Goal: Book appointment/travel/reservation

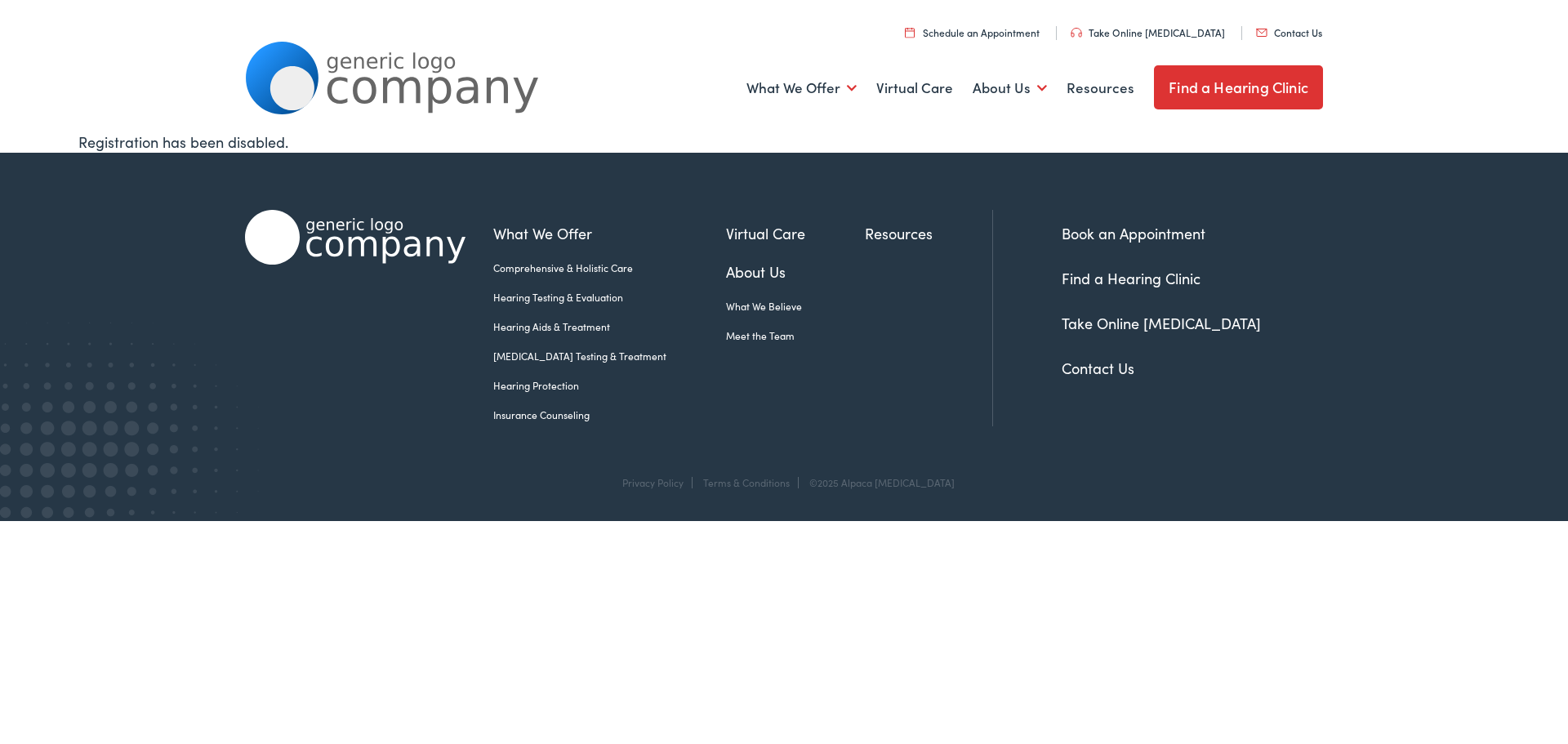
click at [1160, 230] on link "Book an Appointment" at bounding box center [1134, 233] width 144 height 20
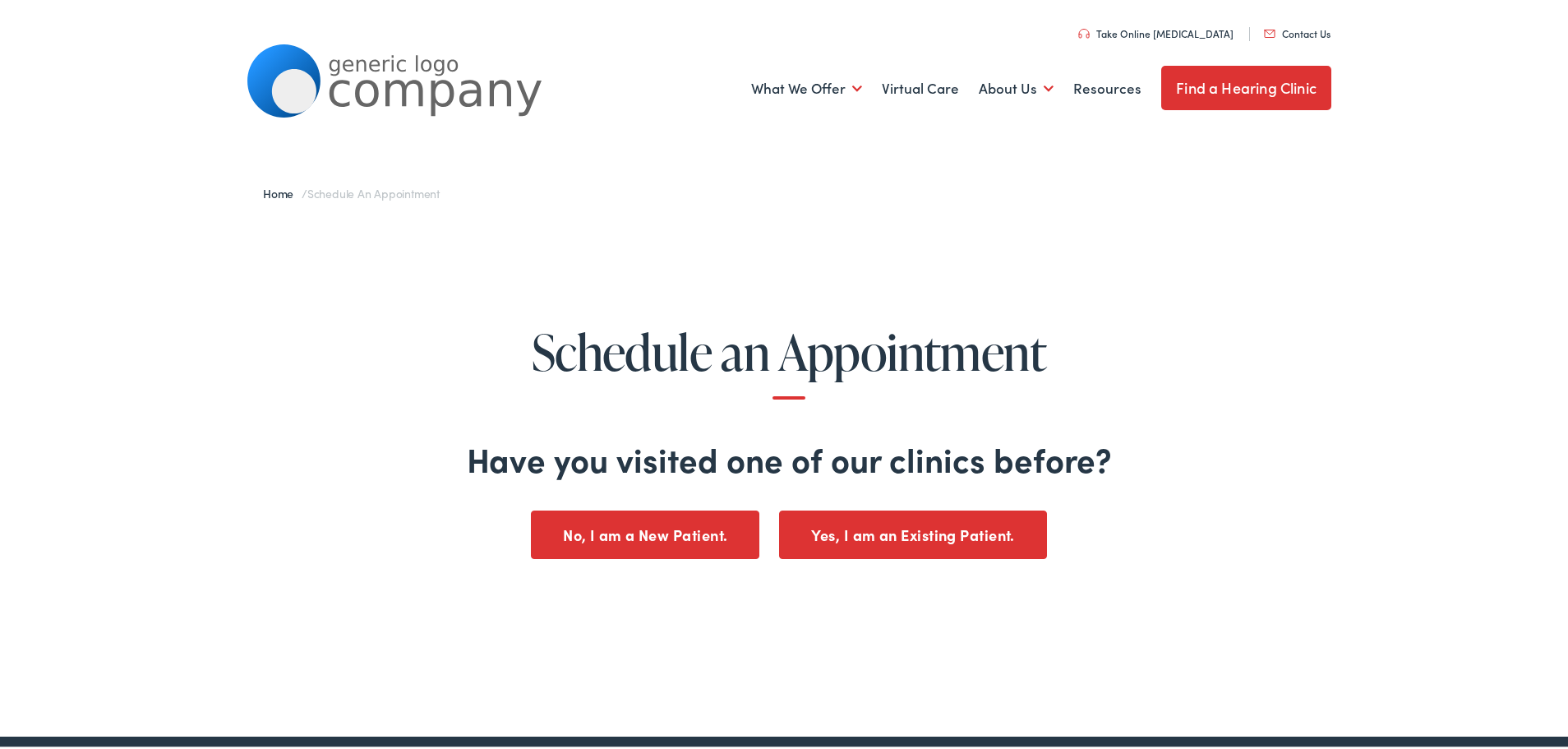
click at [894, 526] on button "Yes, I am an Existing Patient." at bounding box center [913, 532] width 268 height 49
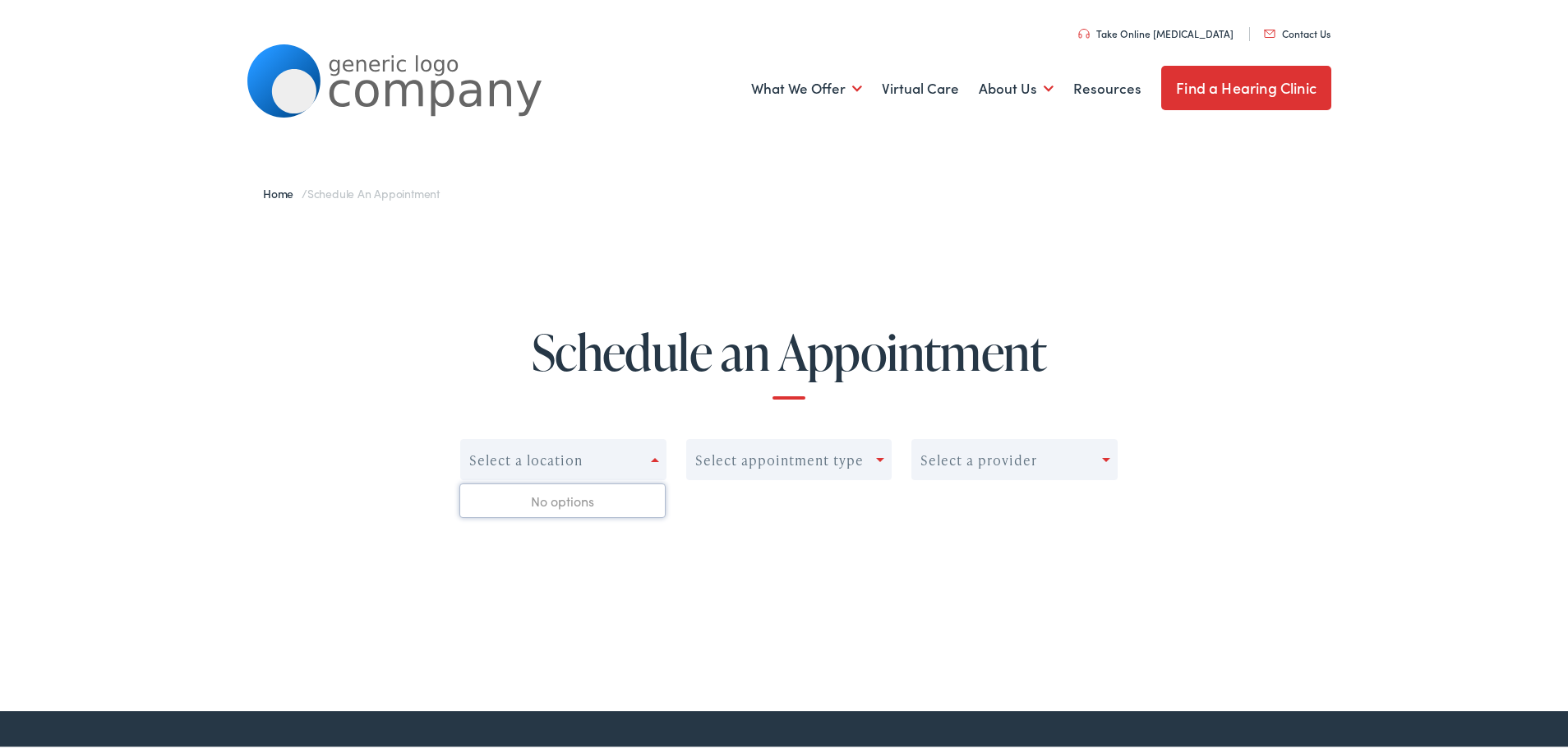
click at [653, 448] on div at bounding box center [658, 456] width 15 height 23
click at [650, 454] on div at bounding box center [658, 456] width 15 height 23
click at [877, 452] on div at bounding box center [883, 456] width 15 height 23
click at [1241, 85] on link "Find a Hearing Clinic" at bounding box center [1246, 85] width 170 height 45
